Goal: Transaction & Acquisition: Purchase product/service

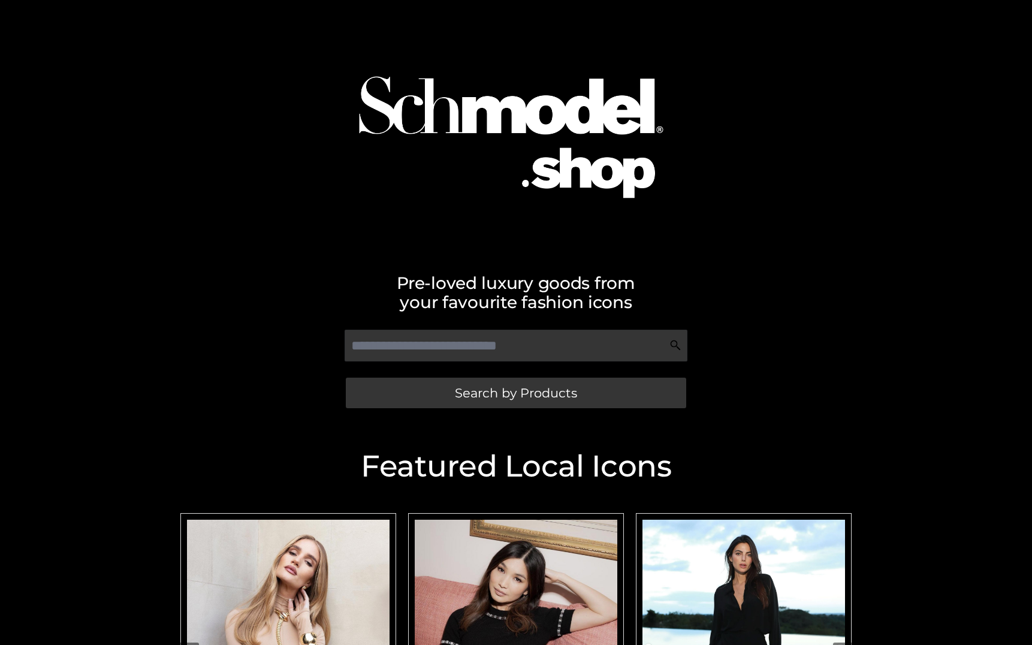
scroll to position [256, 0]
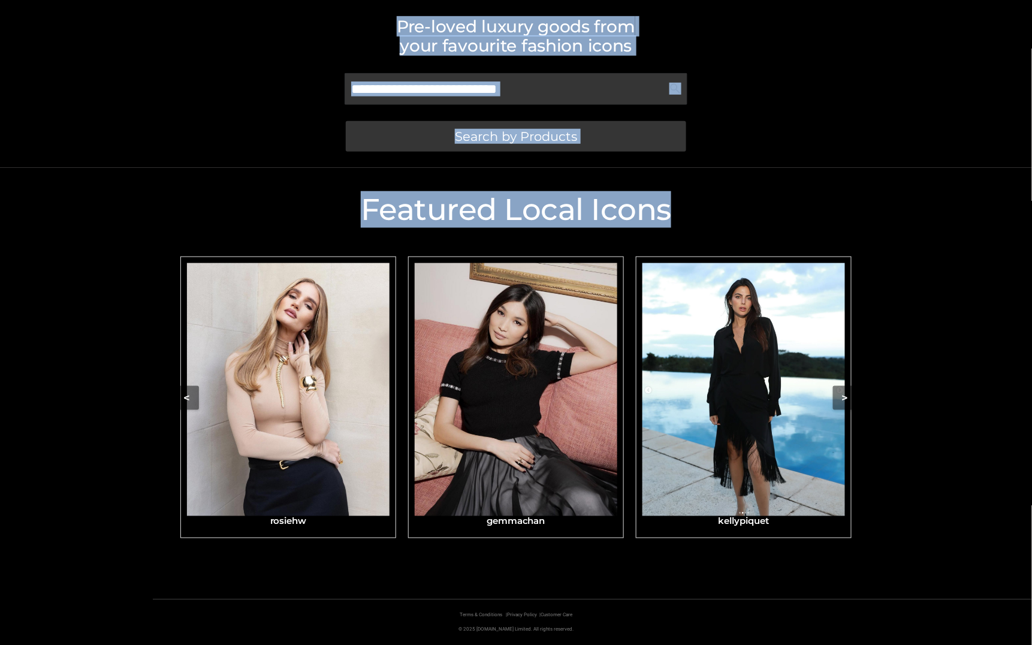
click at [714, 73] on div "Search by Products" at bounding box center [515, 114] width 683 height 95
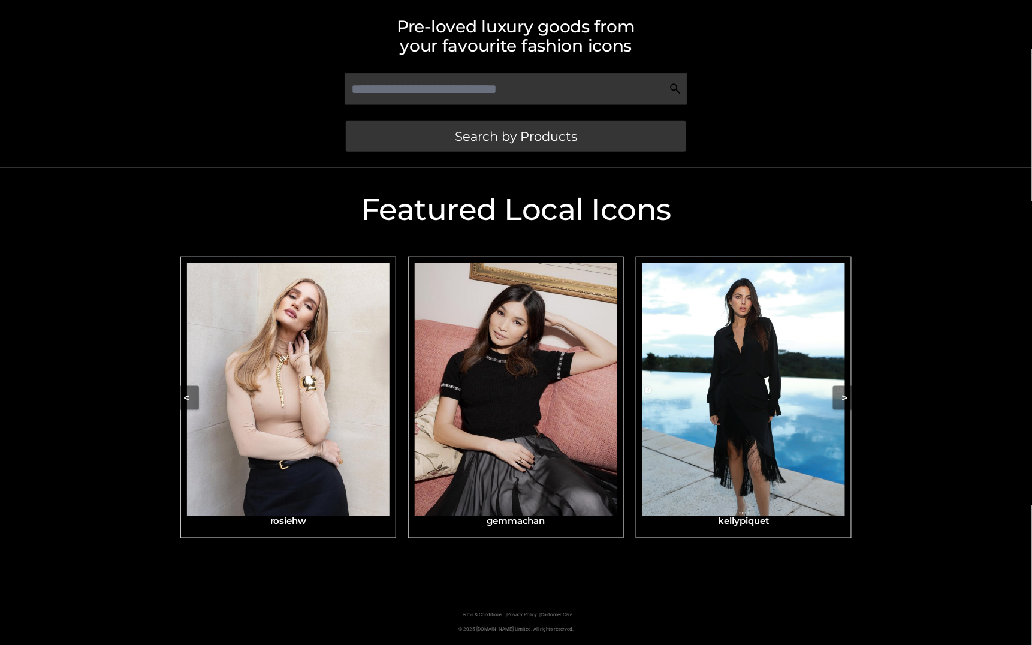
click at [648, 156] on div "Search by Products" at bounding box center [515, 114] width 683 height 95
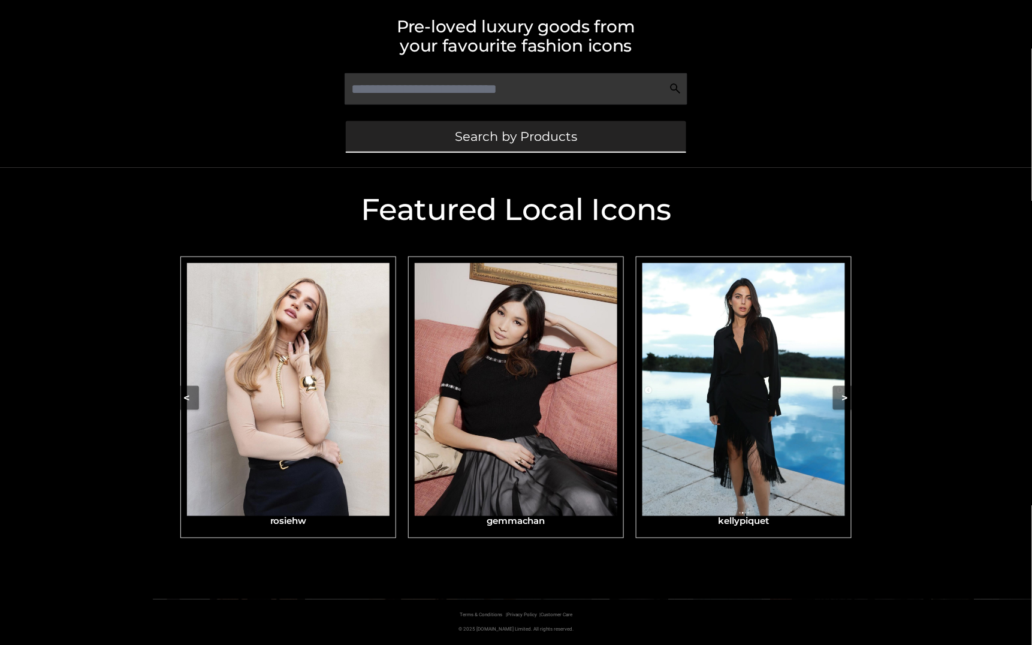
click at [629, 137] on link "Search by Products" at bounding box center [516, 136] width 340 height 31
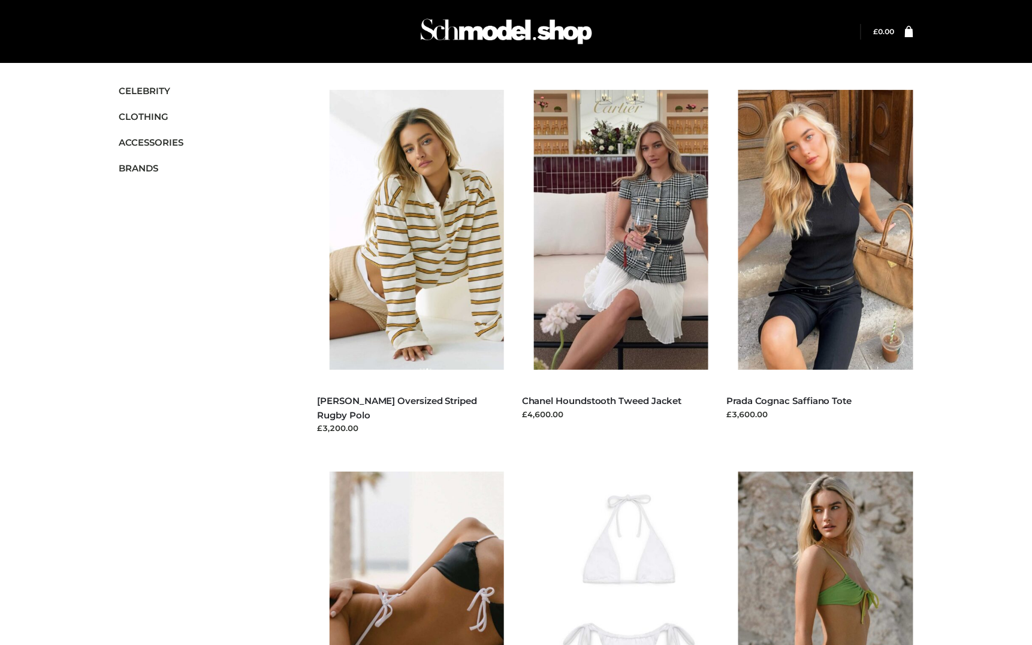
click at [443, 158] on img at bounding box center [423, 230] width 187 height 280
